Goal: Information Seeking & Learning: Learn about a topic

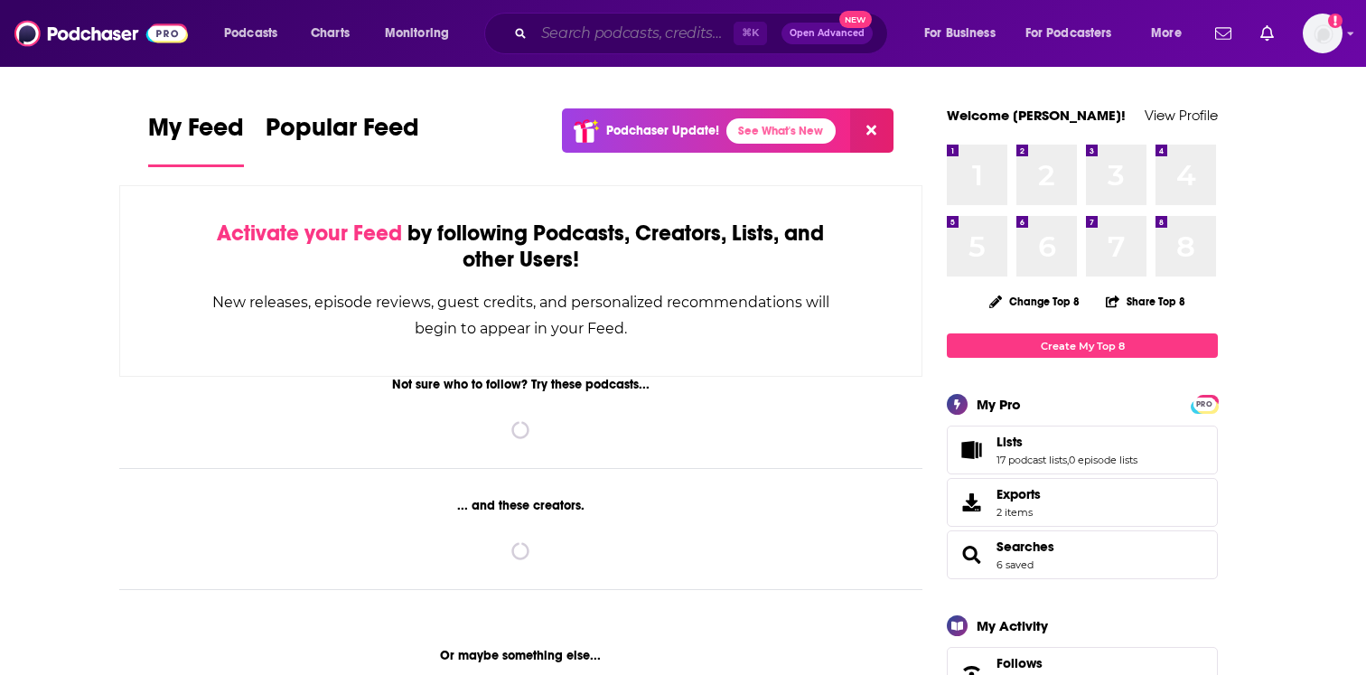
click at [563, 32] on input "Search podcasts, credits, & more..." at bounding box center [634, 33] width 200 height 29
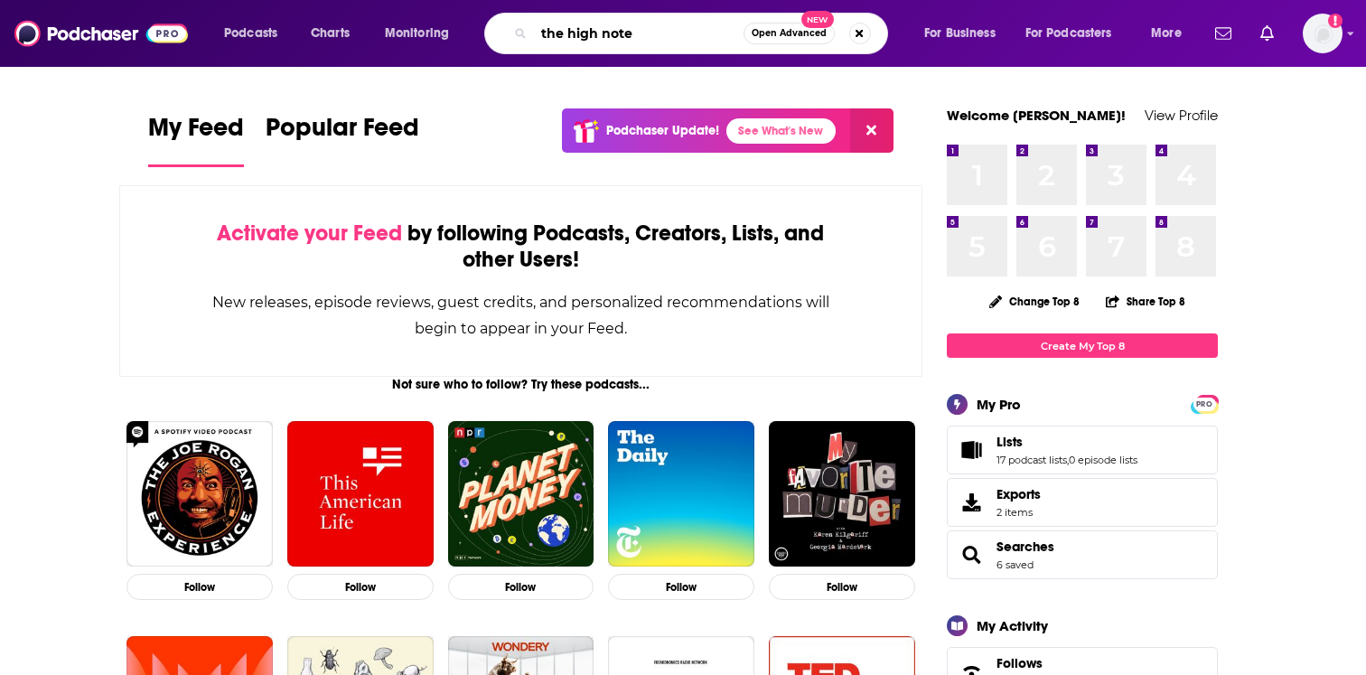
type input "the high note"
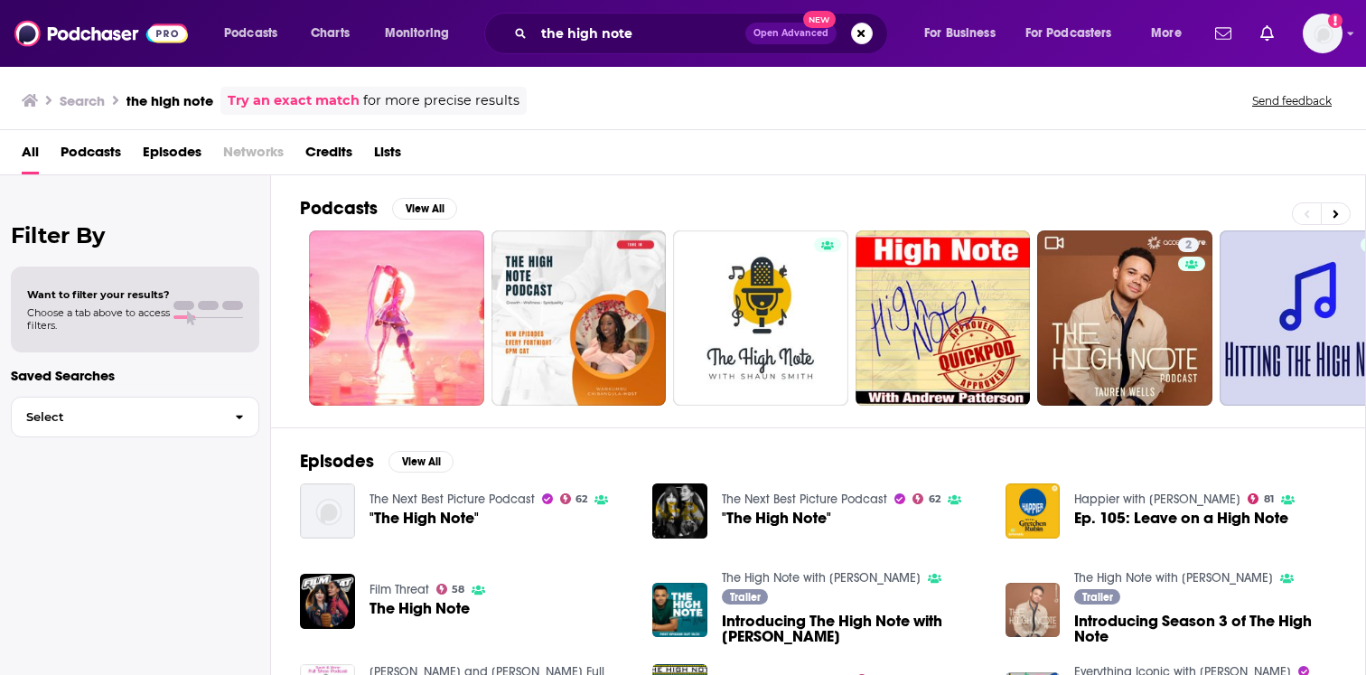
click at [1028, 613] on img "Introducing Season 3 of The High Note" at bounding box center [1033, 610] width 55 height 55
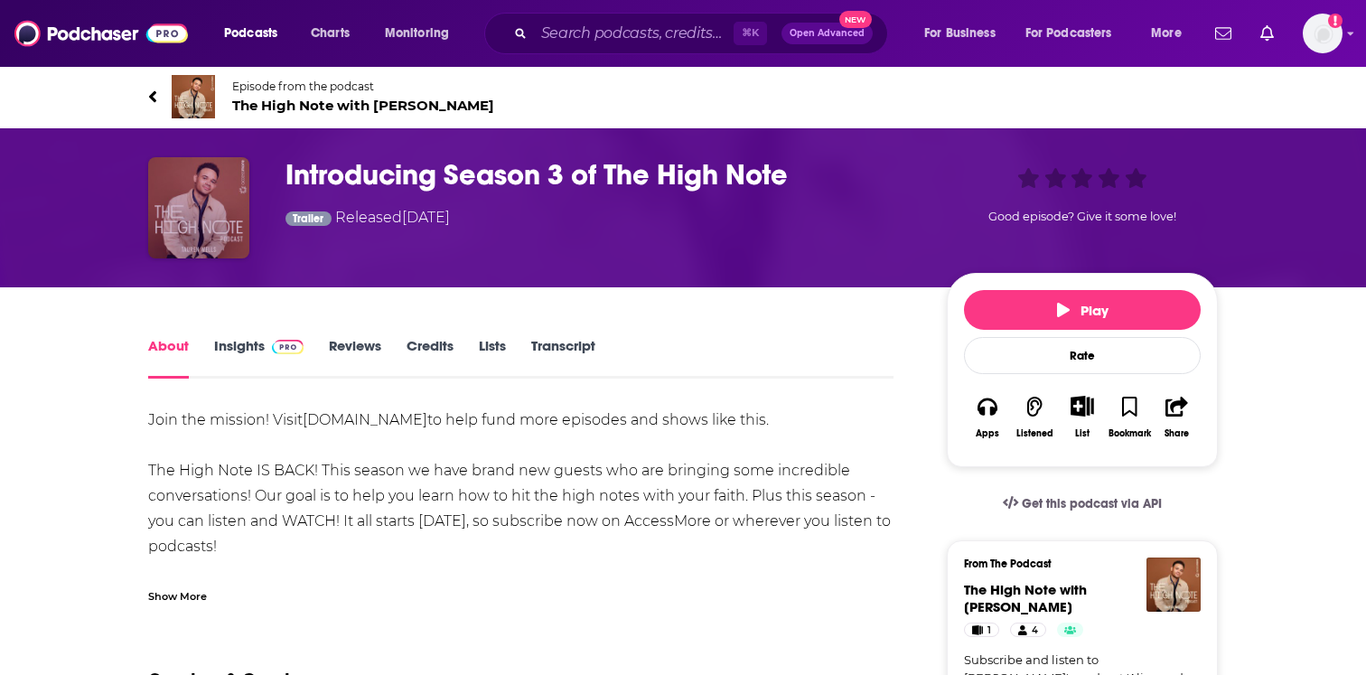
click at [225, 199] on img "Introducing Season 3 of The High Note" at bounding box center [198, 207] width 101 height 101
click at [1093, 578] on div "From The Podcast" at bounding box center [1082, 569] width 237 height 23
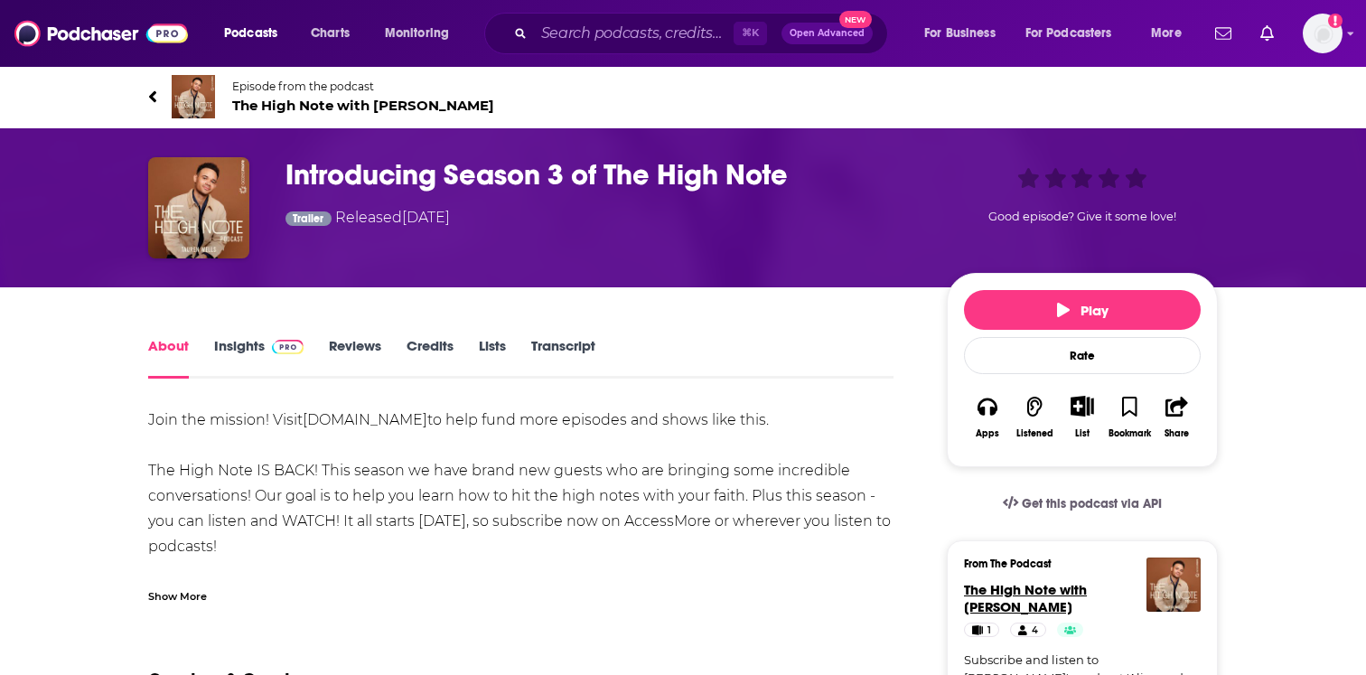
click at [1036, 587] on span "The High Note with [PERSON_NAME]" at bounding box center [1025, 598] width 123 height 34
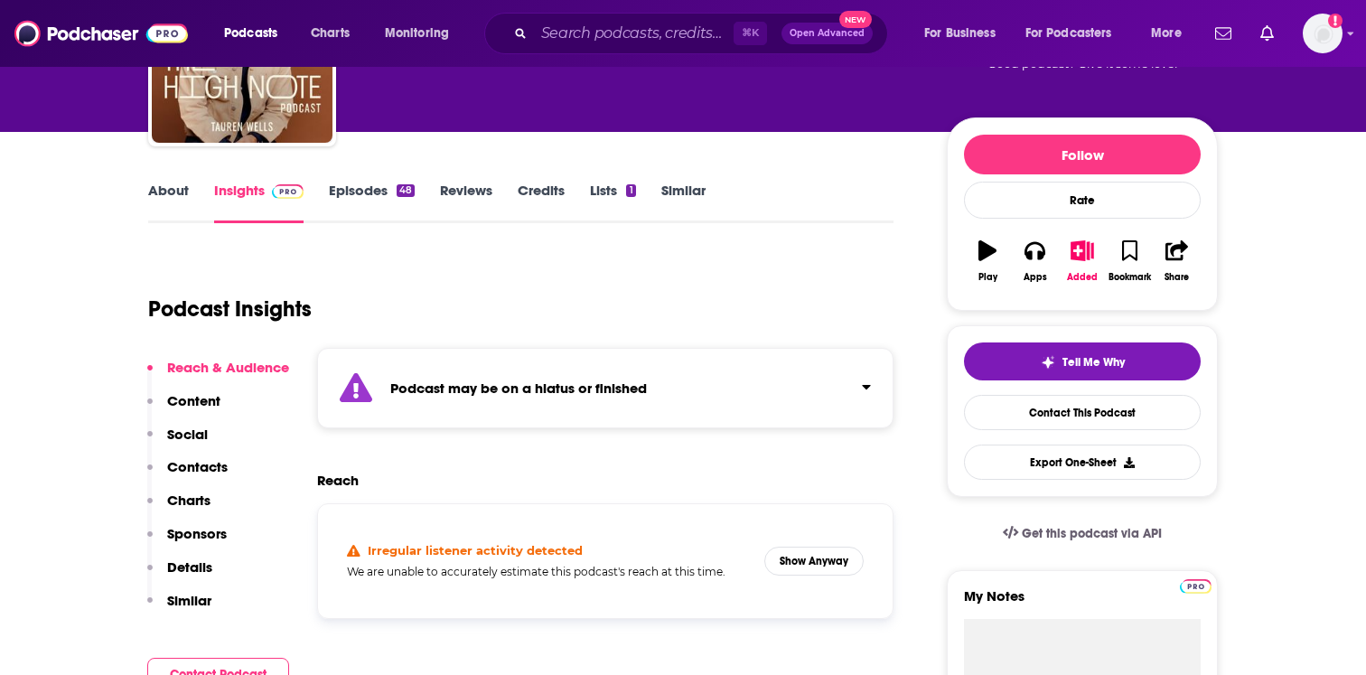
scroll to position [195, 0]
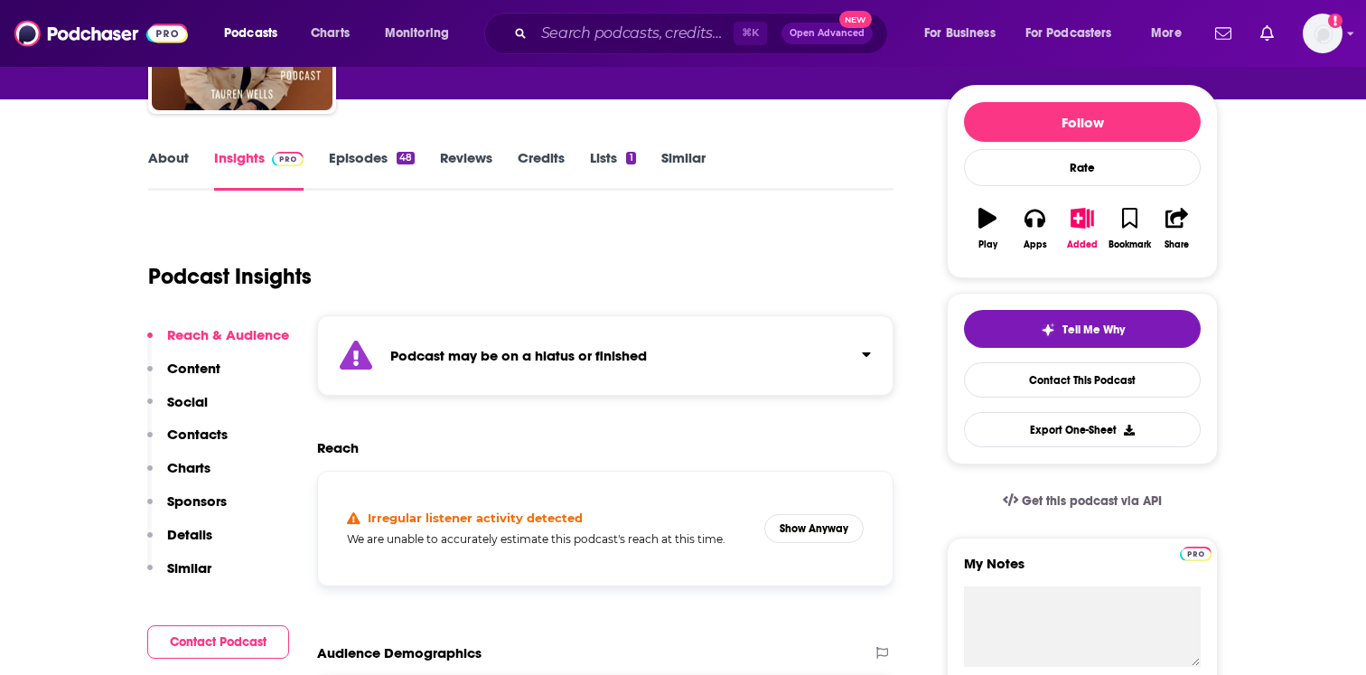
click at [482, 332] on div "Podcast may be on a hiatus or finished" at bounding box center [605, 355] width 577 height 80
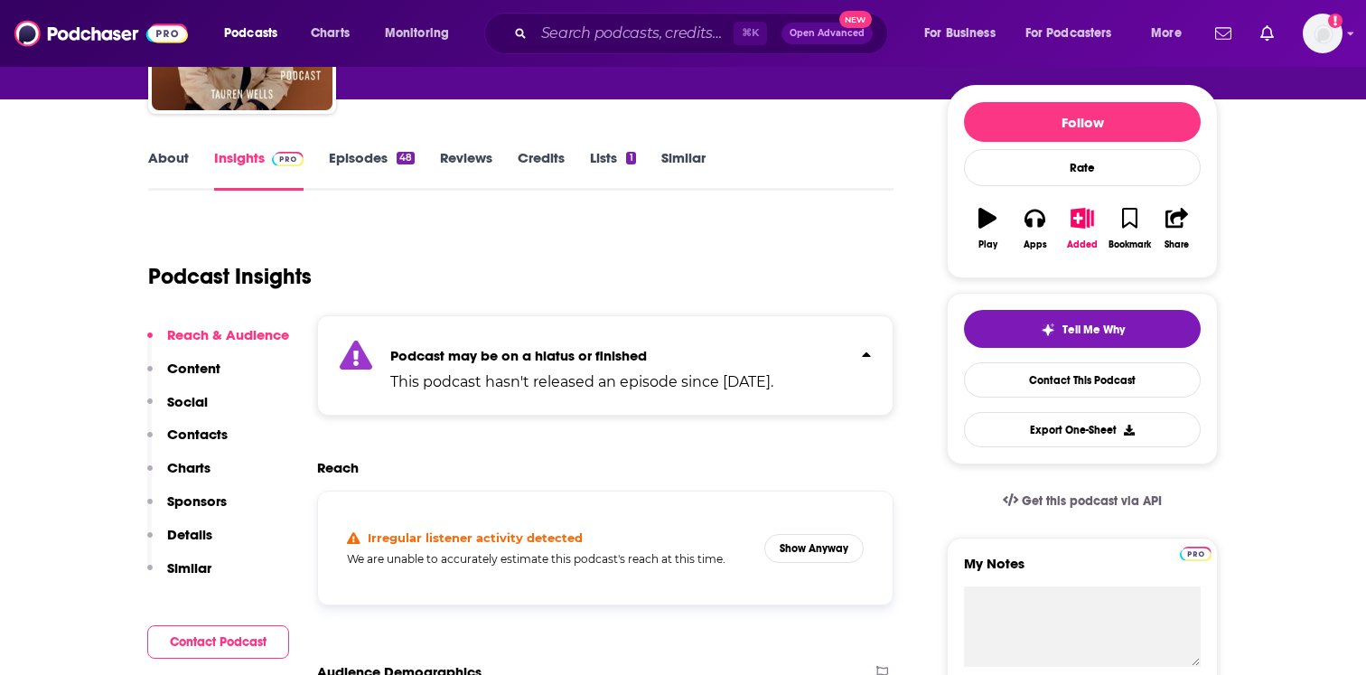
click at [483, 348] on strong "Podcast may be on a hiatus or finished" at bounding box center [518, 355] width 257 height 17
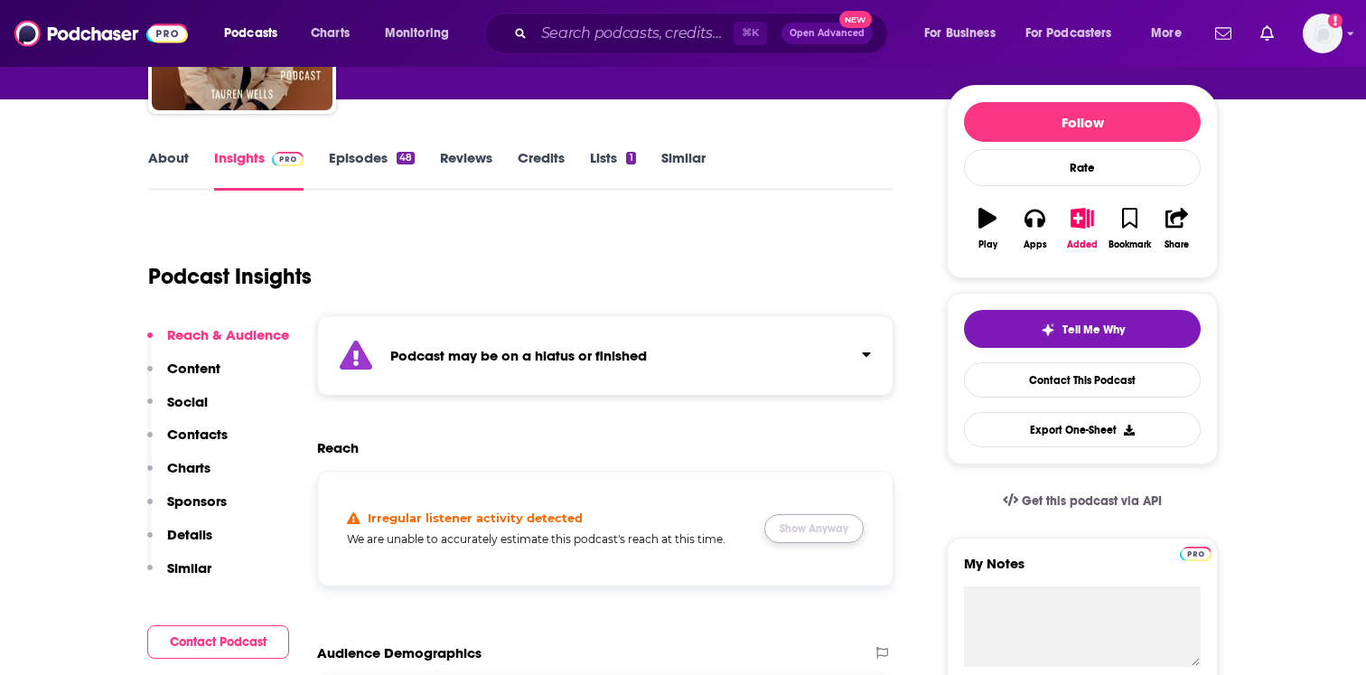
click at [814, 537] on button "Show Anyway" at bounding box center [813, 528] width 99 height 29
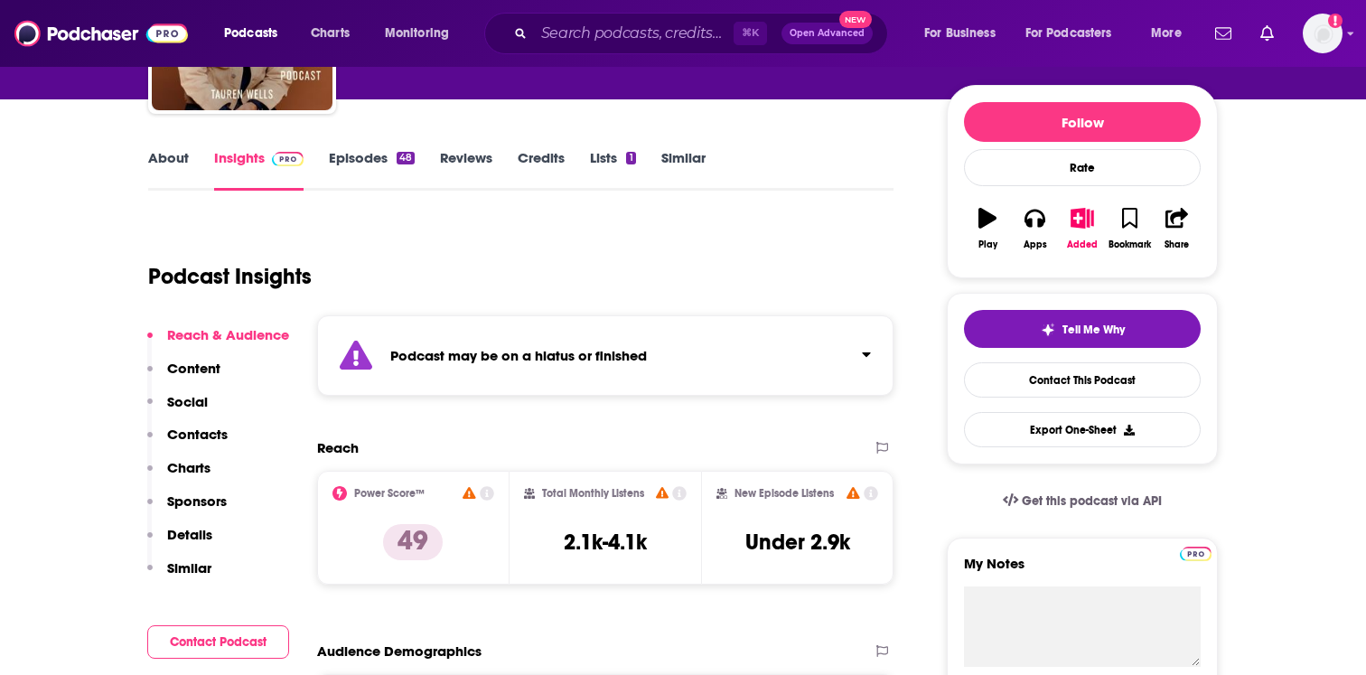
click at [364, 176] on link "Episodes 48" at bounding box center [372, 170] width 86 height 42
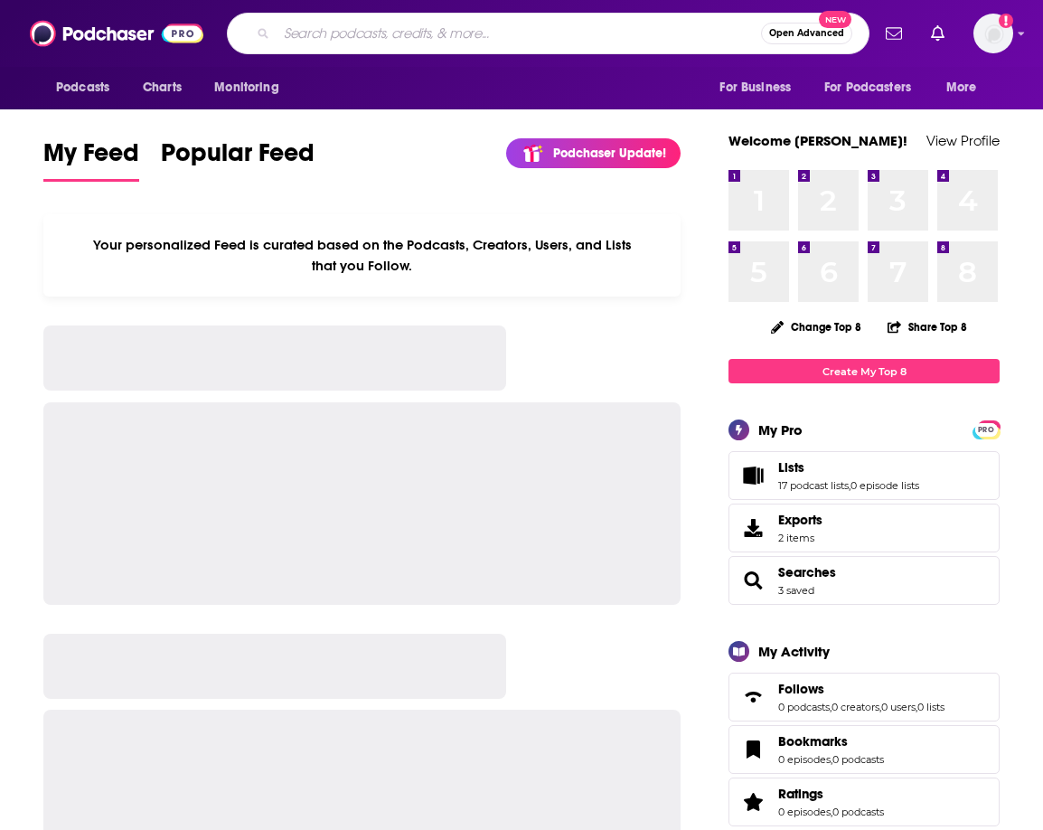
click at [502, 42] on input "Search podcasts, credits, & more..." at bounding box center [519, 33] width 484 height 29
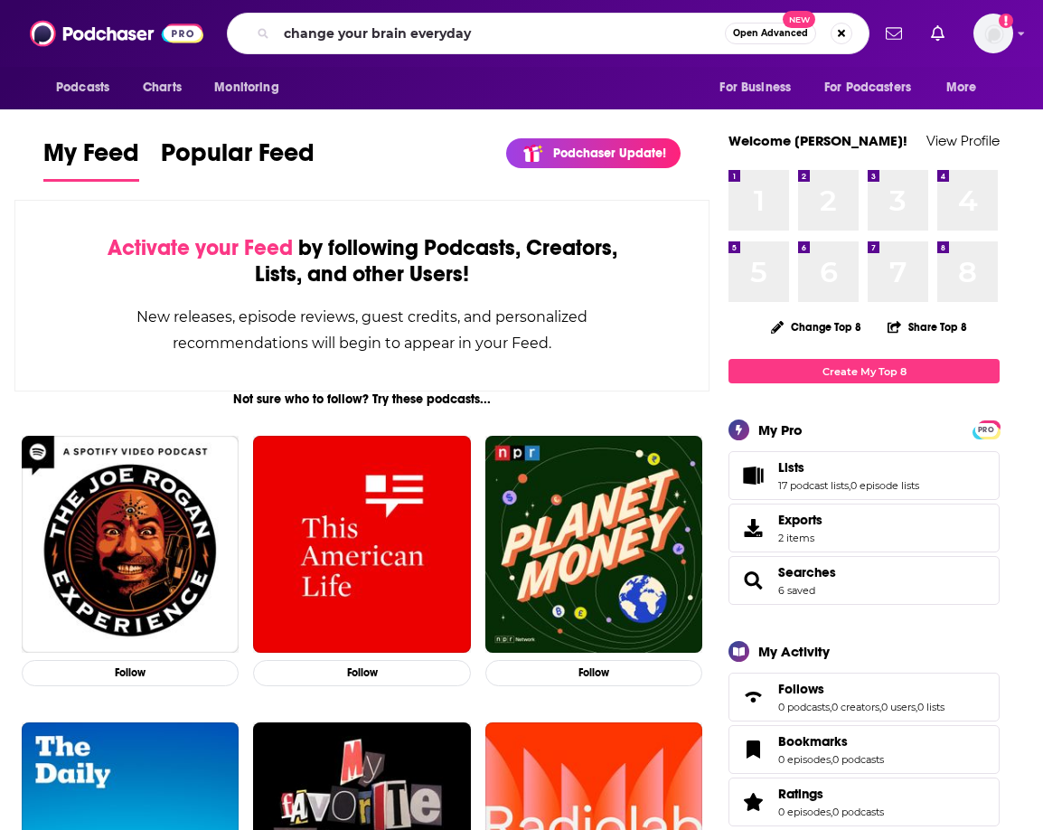
type input "change your brain everyday"
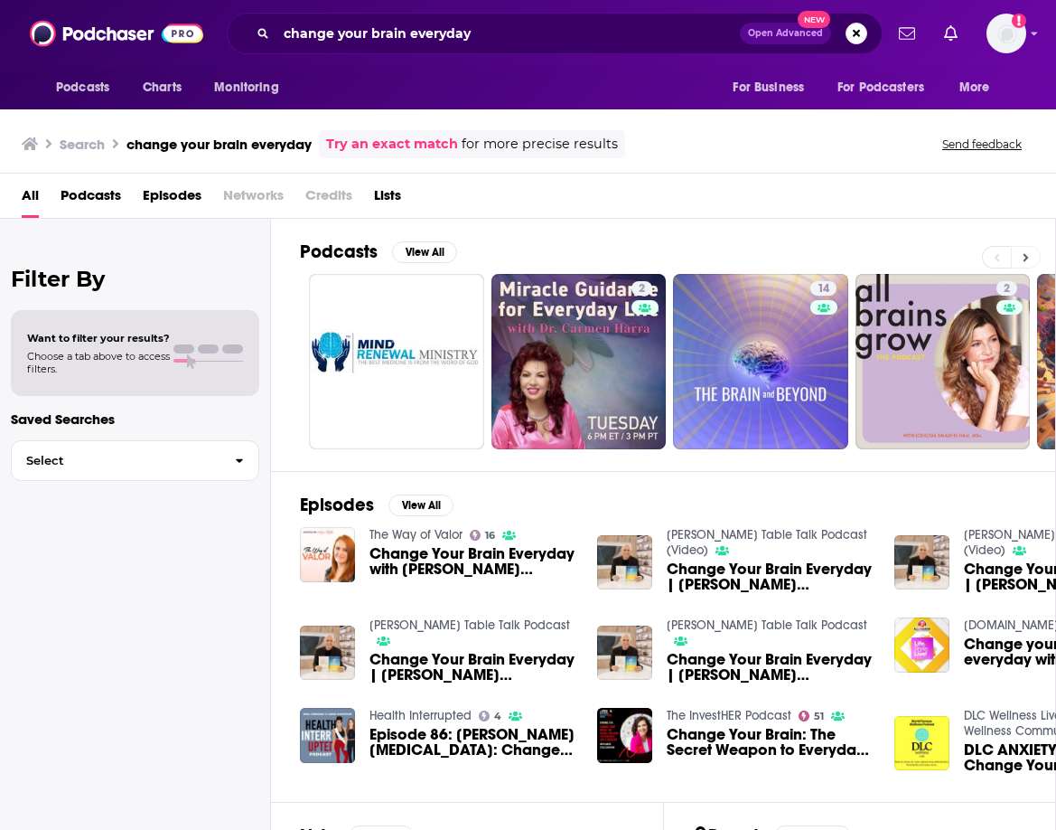
click at [1029, 258] on button at bounding box center [1026, 257] width 30 height 23
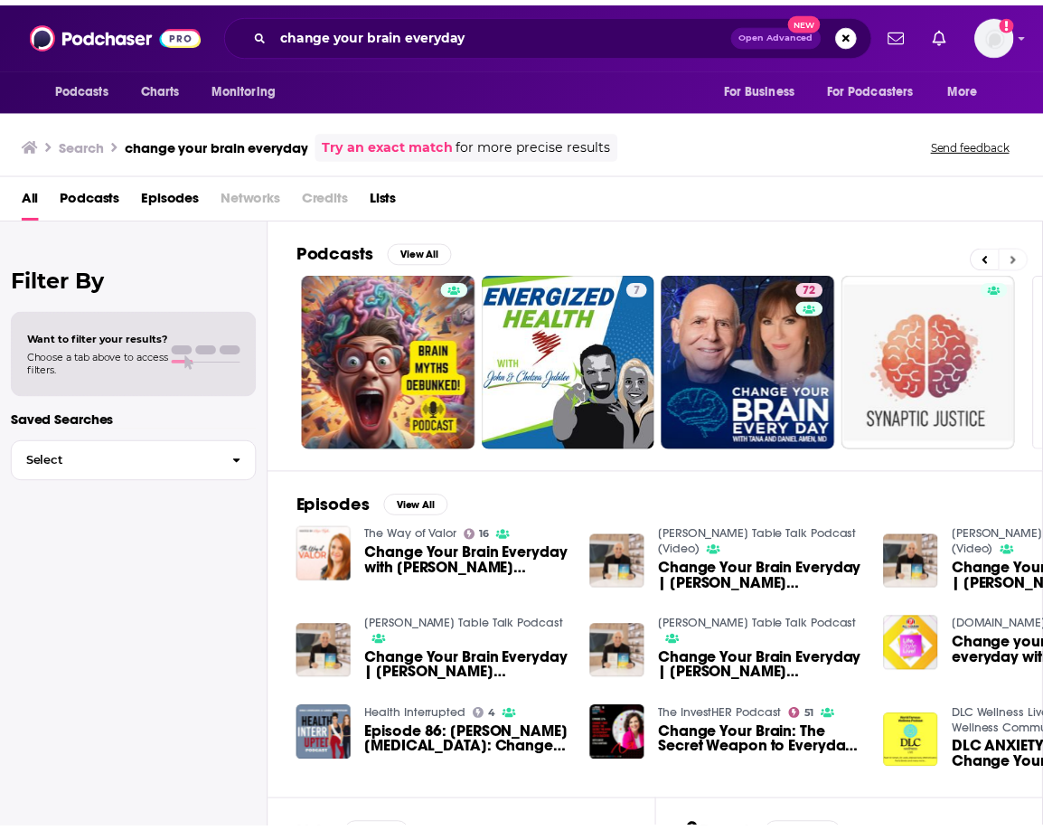
scroll to position [0, 755]
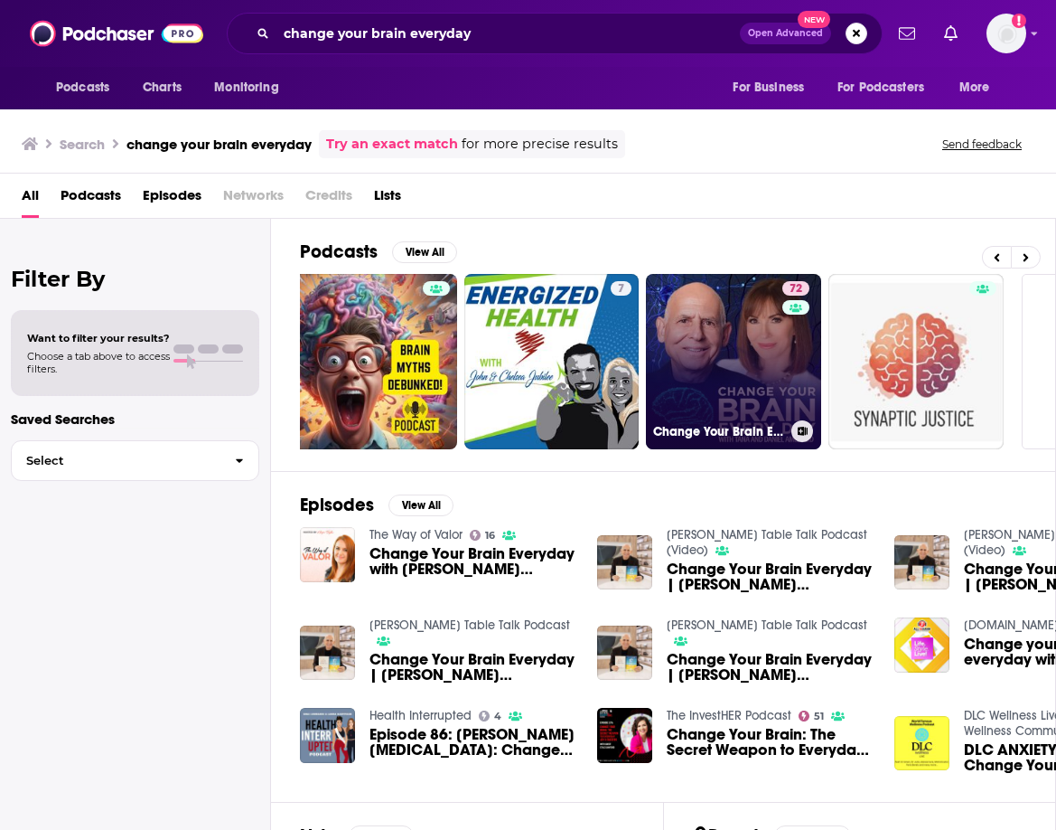
click at [773, 368] on link "72 Change Your Brain Every Day" at bounding box center [733, 361] width 175 height 175
